Goal: Information Seeking & Learning: Learn about a topic

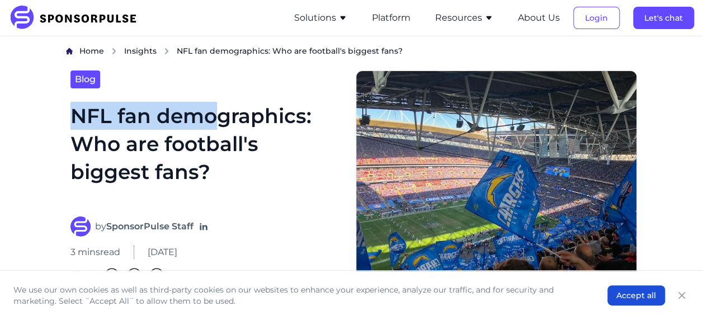
drag, startPoint x: 77, startPoint y: 114, endPoint x: 215, endPoint y: 115, distance: 138.1
click at [215, 115] on h1 "NFL fan demographics: Who are football's biggest fans?" at bounding box center [206, 152] width 272 height 101
drag, startPoint x: 215, startPoint y: 115, endPoint x: 181, endPoint y: 119, distance: 34.3
click at [183, 114] on h1 "NFL fan demographics: Who are football's biggest fans?" at bounding box center [206, 152] width 272 height 101
click at [166, 154] on h1 "NFL fan demographics: Who are football's biggest fans?" at bounding box center [206, 152] width 272 height 101
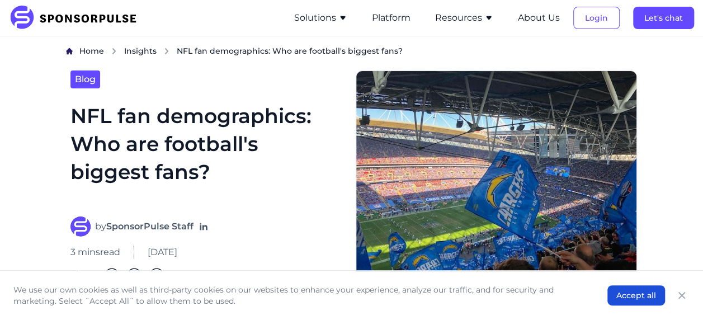
click at [144, 179] on h1 "NFL fan demographics: Who are football's biggest fans?" at bounding box center [206, 152] width 272 height 101
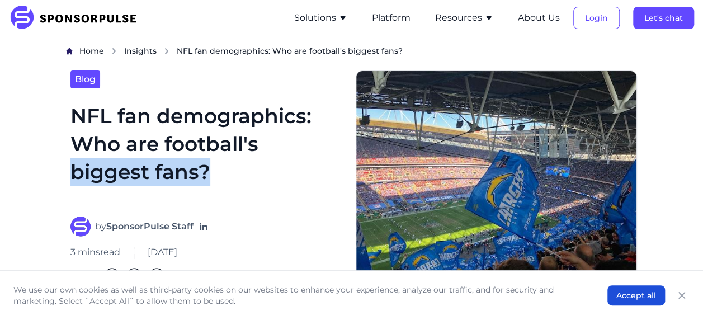
copy h1 "biggest fans?"
drag, startPoint x: 72, startPoint y: 174, endPoint x: 251, endPoint y: 176, distance: 179.5
click at [251, 176] on h1 "NFL fan demographics: Who are football's biggest fans?" at bounding box center [206, 152] width 272 height 101
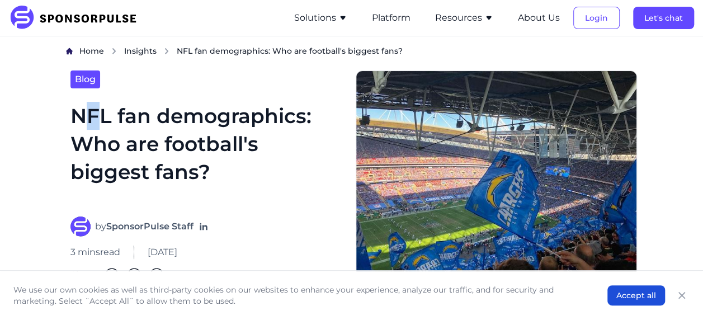
drag, startPoint x: 251, startPoint y: 176, endPoint x: 94, endPoint y: 129, distance: 164.2
click at [94, 129] on h1 "NFL fan demographics: Who are football's biggest fans?" at bounding box center [206, 152] width 272 height 101
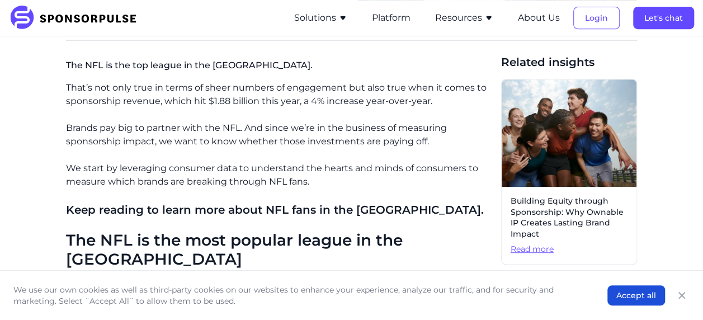
scroll to position [280, 0]
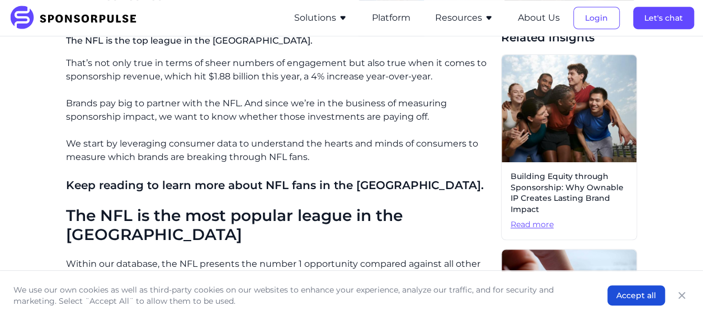
click at [371, 218] on h2 "The NFL is the most popular league in the [GEOGRAPHIC_DATA]" at bounding box center [279, 224] width 426 height 37
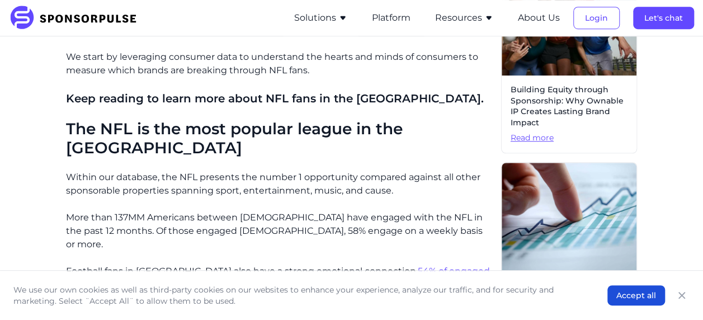
scroll to position [391, 0]
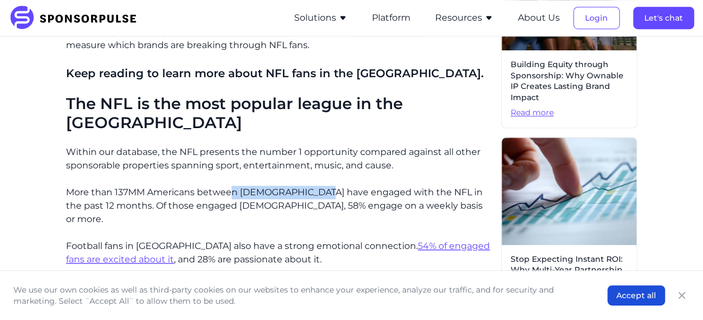
copy p "n [DEMOGRAPHIC_DATA]"
drag, startPoint x: 233, startPoint y: 173, endPoint x: 309, endPoint y: 173, distance: 76.6
click at [309, 186] on p "More than 137MM Americans between [DEMOGRAPHIC_DATA] have engaged with the NFL …" at bounding box center [279, 206] width 426 height 40
drag, startPoint x: 309, startPoint y: 173, endPoint x: 275, endPoint y: 205, distance: 46.3
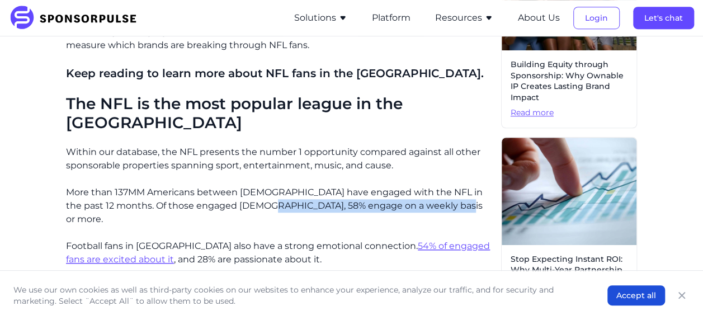
copy p ", 58% engage on a weekly basis or more."
drag, startPoint x: 245, startPoint y: 187, endPoint x: 438, endPoint y: 189, distance: 192.9
click at [438, 189] on p "More than 137MM Americans between [DEMOGRAPHIC_DATA] have engaged with the NFL …" at bounding box center [279, 206] width 426 height 40
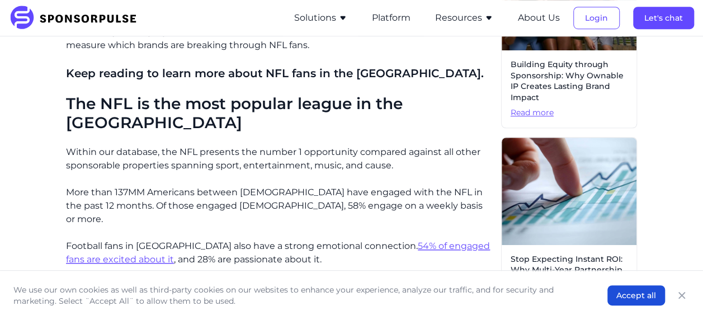
click at [174, 239] on p "Football fans in [GEOGRAPHIC_DATA] also have a strong emotional connection. 54%…" at bounding box center [279, 252] width 426 height 27
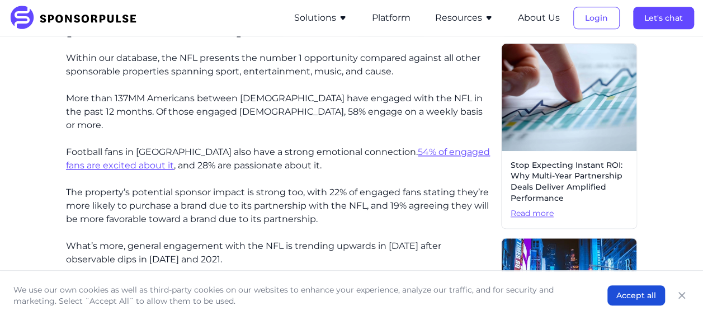
scroll to position [503, 0]
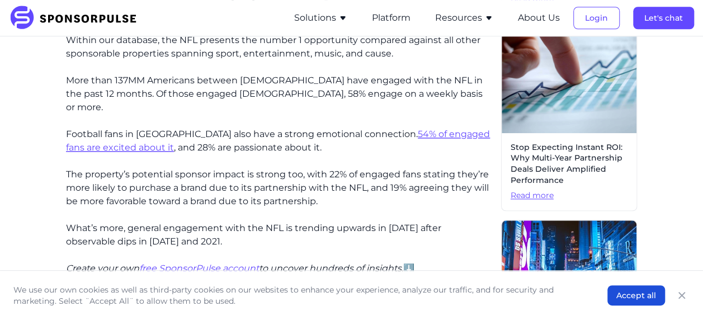
click at [371, 168] on p "The property’s potential sponsor impact is strong too, with 22% of engaged fans…" at bounding box center [279, 188] width 426 height 40
click at [125, 221] on p "What’s more, general engagement with the NFL is trending upwards in [DATE] afte…" at bounding box center [279, 234] width 426 height 27
click at [185, 221] on p "What’s more, general engagement with the NFL is trending upwards in [DATE] afte…" at bounding box center [279, 234] width 426 height 27
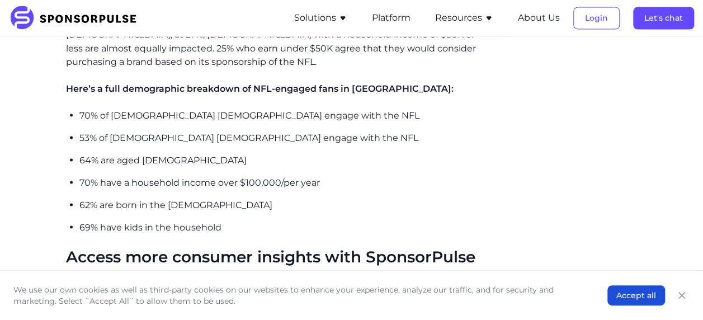
scroll to position [1062, 0]
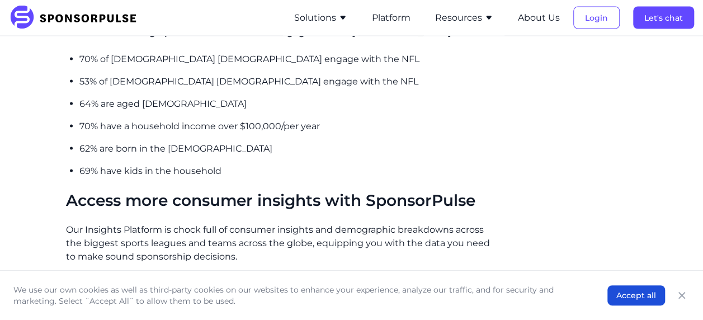
click at [180, 191] on h2 "Access more consumer insights with SponsorPulse" at bounding box center [279, 200] width 426 height 19
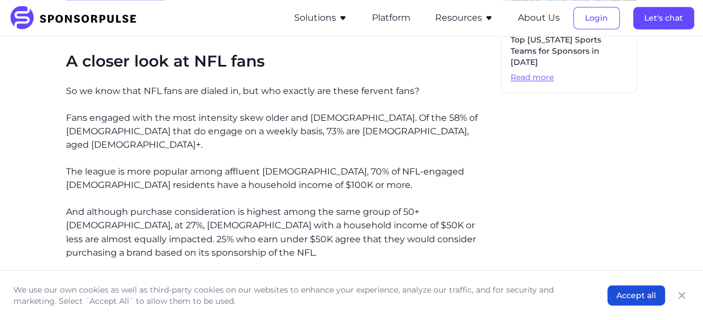
scroll to position [806, 0]
